Goal: Task Accomplishment & Management: Use online tool/utility

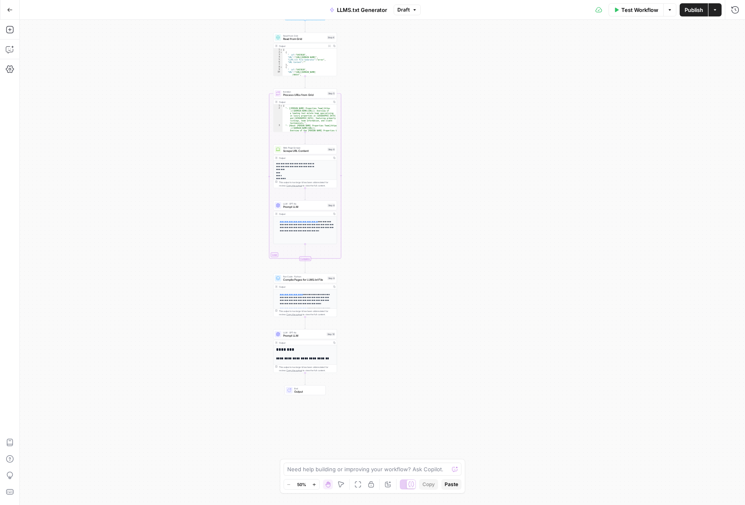
click at [11, 10] on icon "button" at bounding box center [10, 10] width 6 height 6
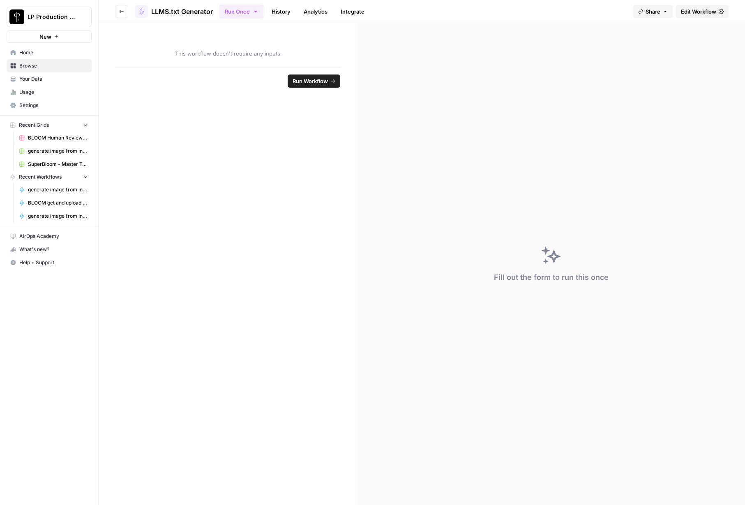
click at [36, 133] on link "BLOOM Human Review (ver2)" at bounding box center [53, 137] width 76 height 13
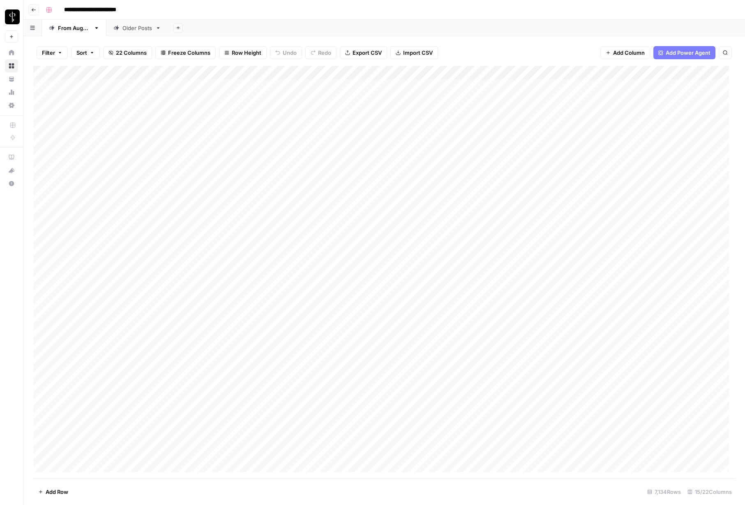
click at [49, 50] on span "Filter" at bounding box center [48, 53] width 13 height 8
click at [66, 98] on input "text" at bounding box center [97, 96] width 90 height 8
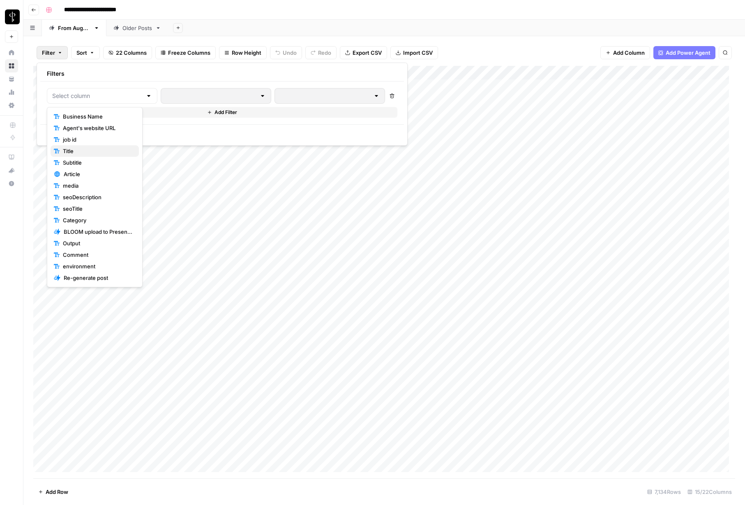
click at [77, 156] on button "Title" at bounding box center [95, 151] width 88 height 12
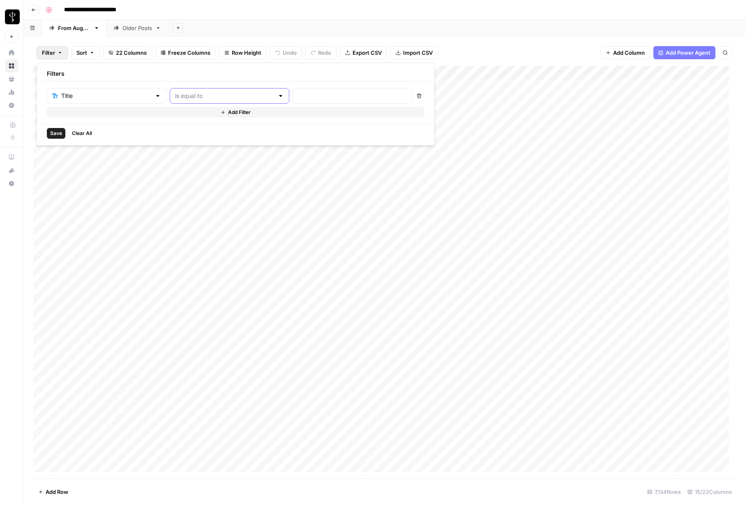
click at [197, 98] on input "text" at bounding box center [224, 96] width 99 height 8
click at [181, 140] on span "contains" at bounding box center [195, 139] width 81 height 8
type input "contains"
click at [298, 96] on input "text" at bounding box center [352, 96] width 109 height 8
type input "r"
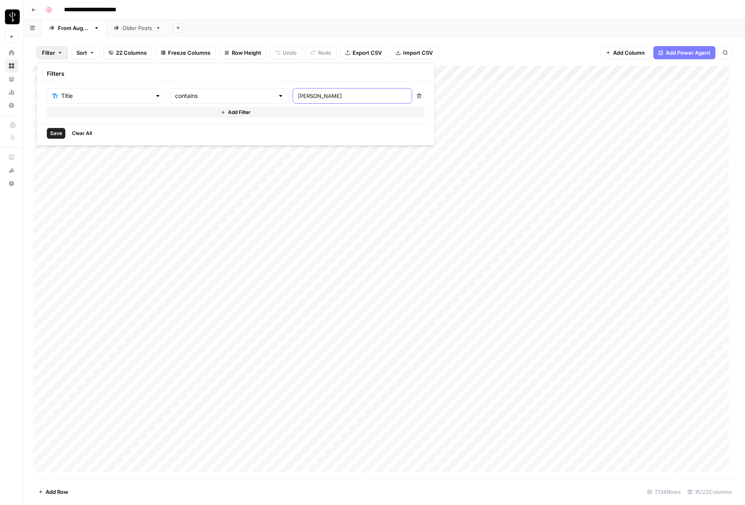
type input "[PERSON_NAME]"
click at [59, 134] on span "Save" at bounding box center [56, 133] width 12 height 7
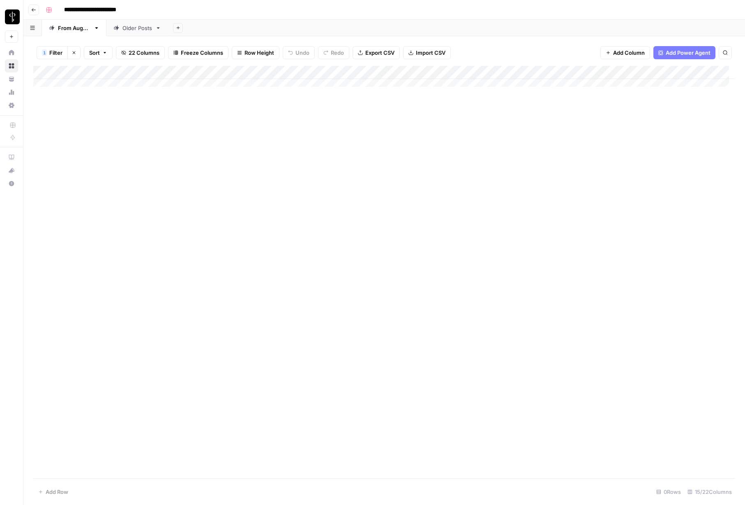
click at [54, 52] on span "Filter" at bounding box center [55, 53] width 13 height 8
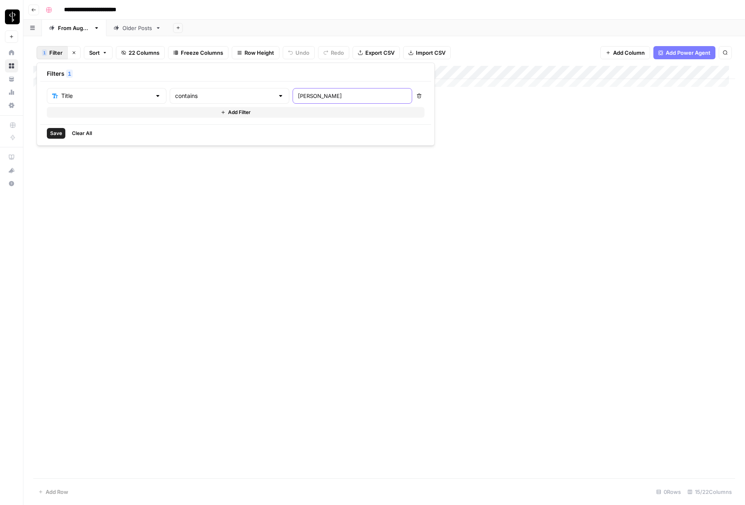
click at [298, 93] on input "[PERSON_NAME]" at bounding box center [352, 96] width 109 height 8
type input "roo"
click at [59, 131] on span "Save" at bounding box center [56, 133] width 12 height 7
click at [54, 53] on span "Filter" at bounding box center [55, 53] width 13 height 8
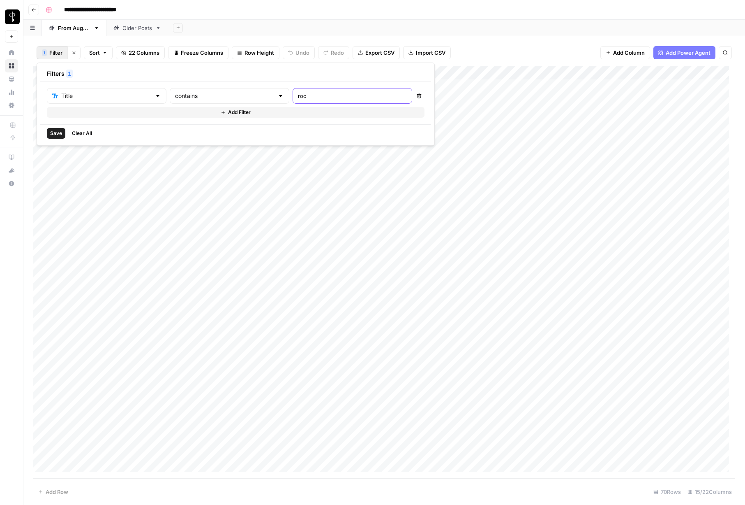
click at [298, 100] on input "roo" at bounding box center [352, 96] width 109 height 8
type input "[GEOGRAPHIC_DATA]"
click at [49, 132] on button "Save" at bounding box center [56, 133] width 19 height 11
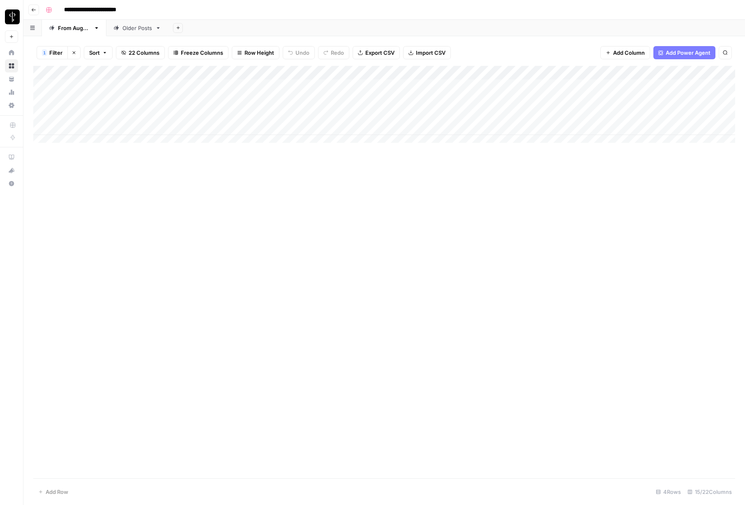
click at [140, 86] on div "Add Column" at bounding box center [384, 107] width 702 height 83
click at [196, 87] on div "Add Column" at bounding box center [384, 107] width 702 height 83
